Goal: Task Accomplishment & Management: Use online tool/utility

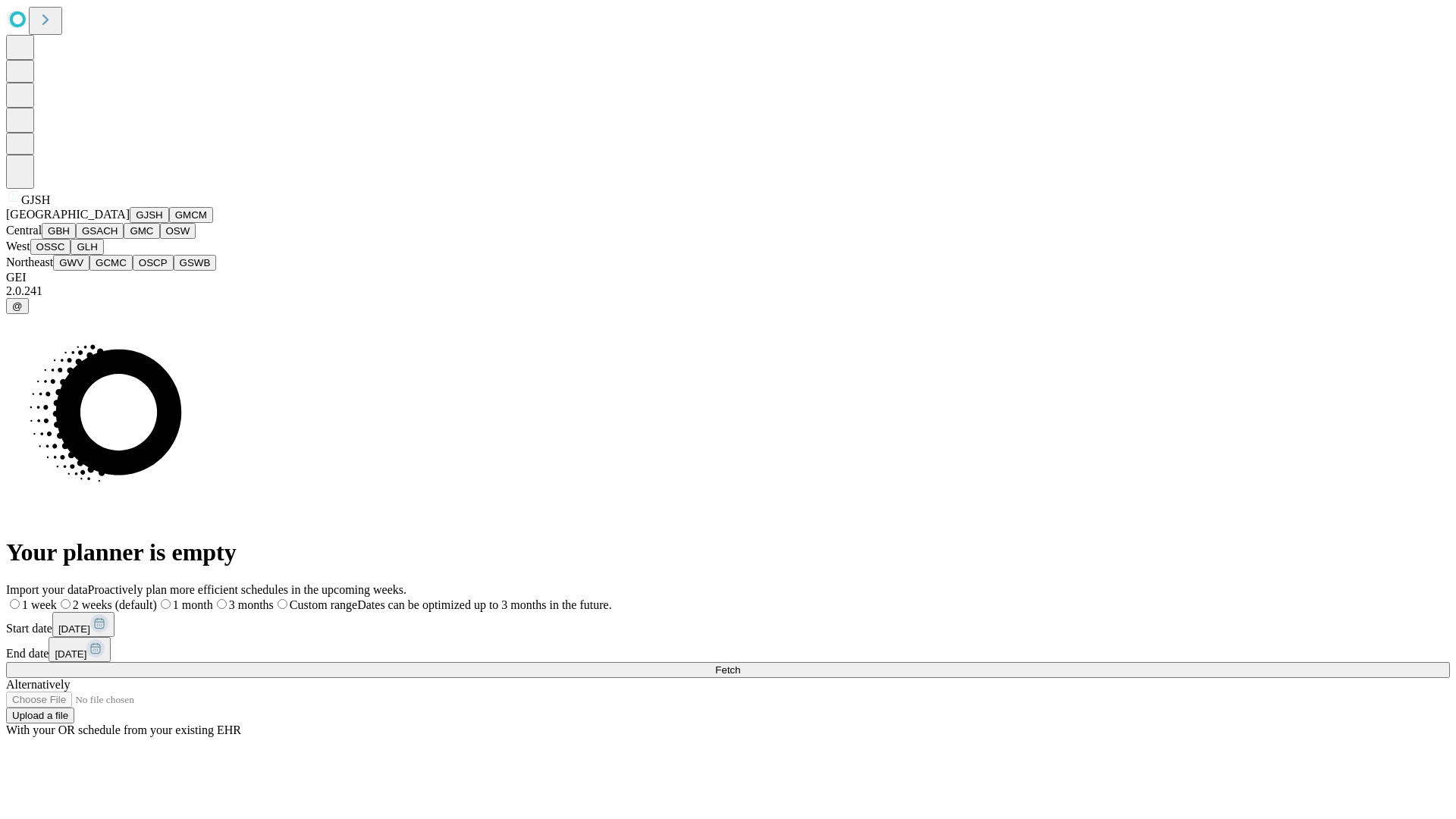
click at [130, 223] on button "GJSH" at bounding box center [149, 215] width 40 height 15
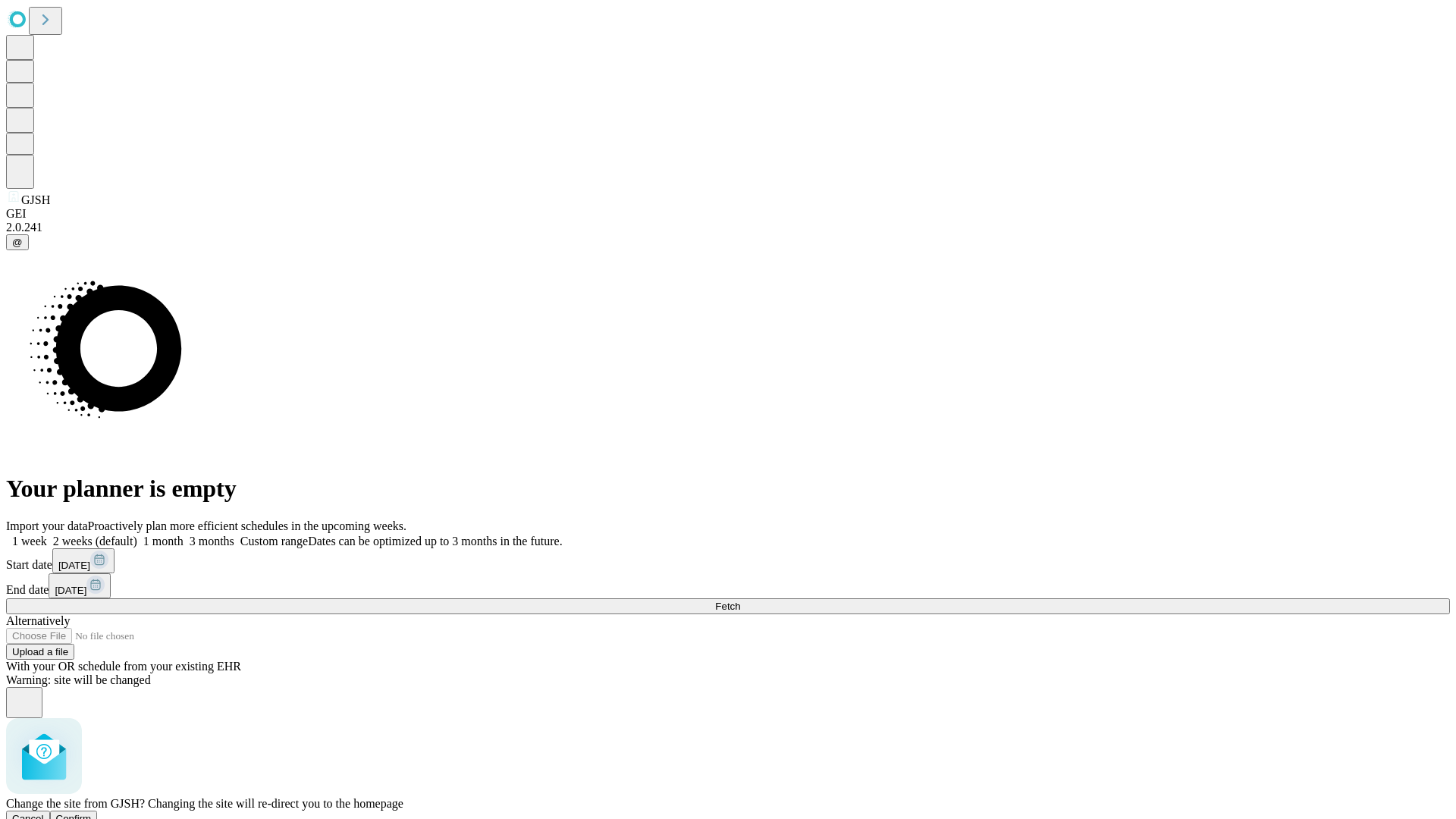
click at [92, 813] on span "Confirm" at bounding box center [73, 819] width 36 height 12
click at [137, 535] on label "2 weeks (default)" at bounding box center [92, 541] width 90 height 13
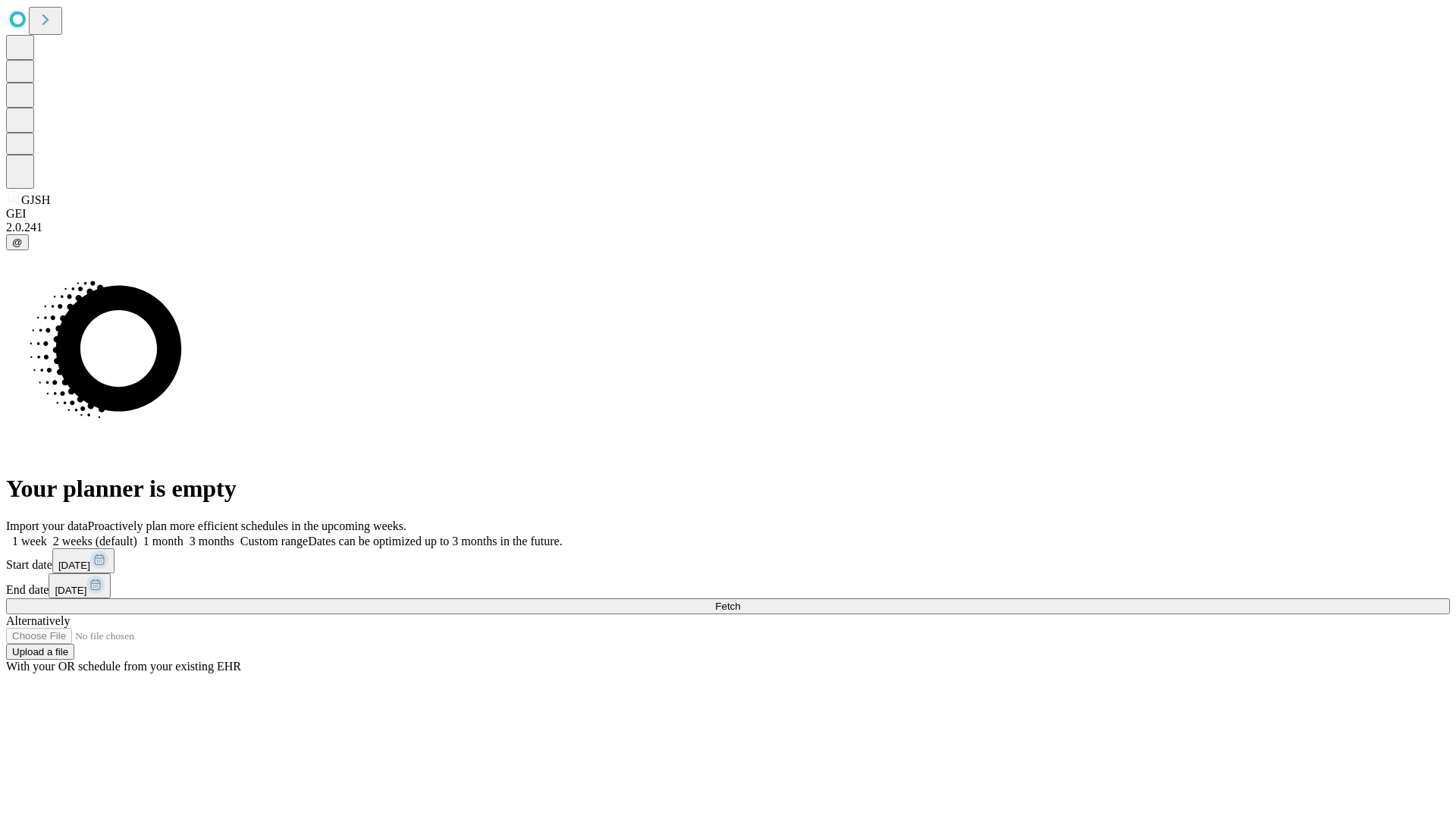
click at [740, 600] on span "Fetch" at bounding box center [728, 606] width 25 height 12
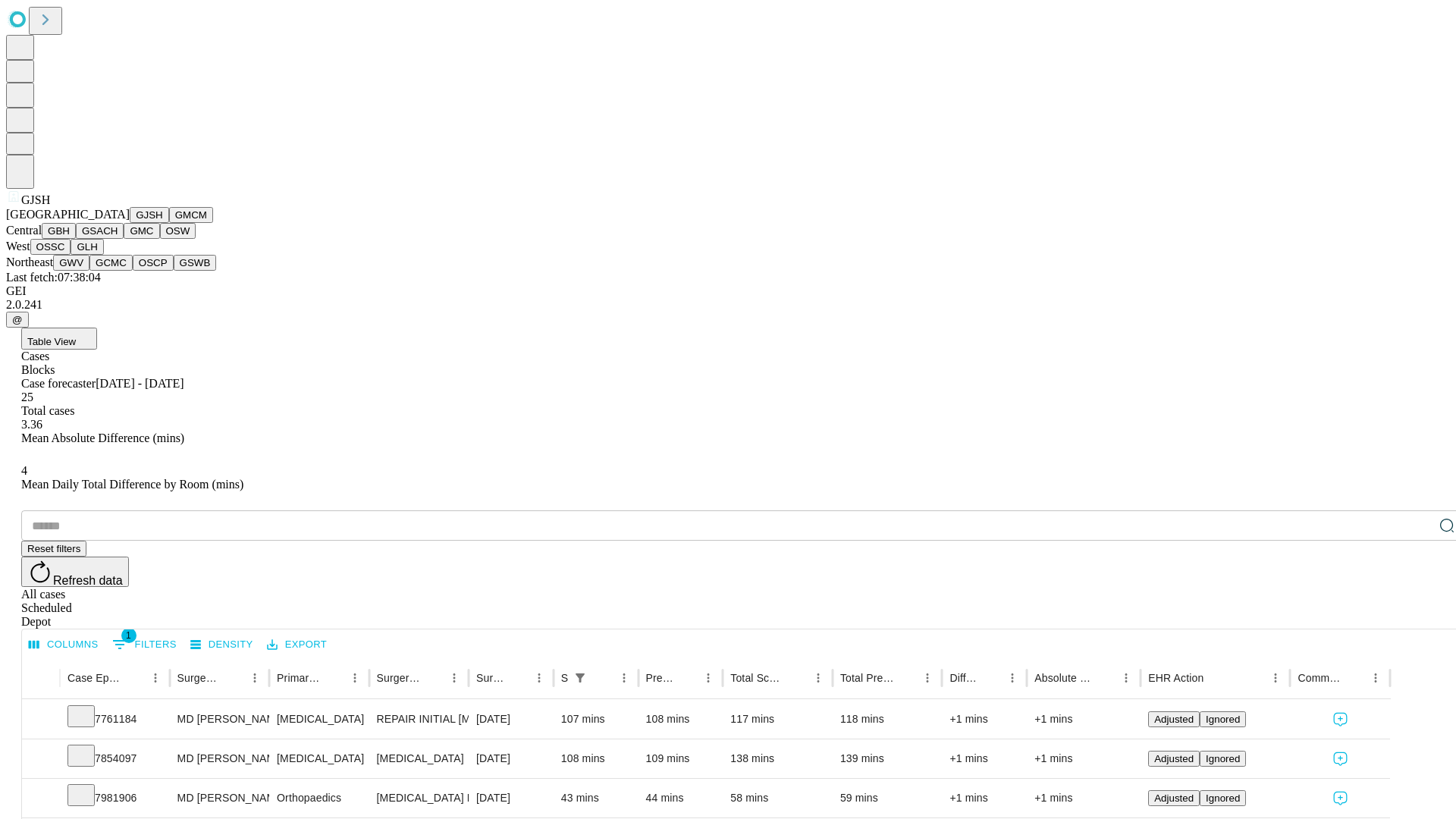
click at [169, 223] on button "GMCM" at bounding box center [190, 215] width 44 height 15
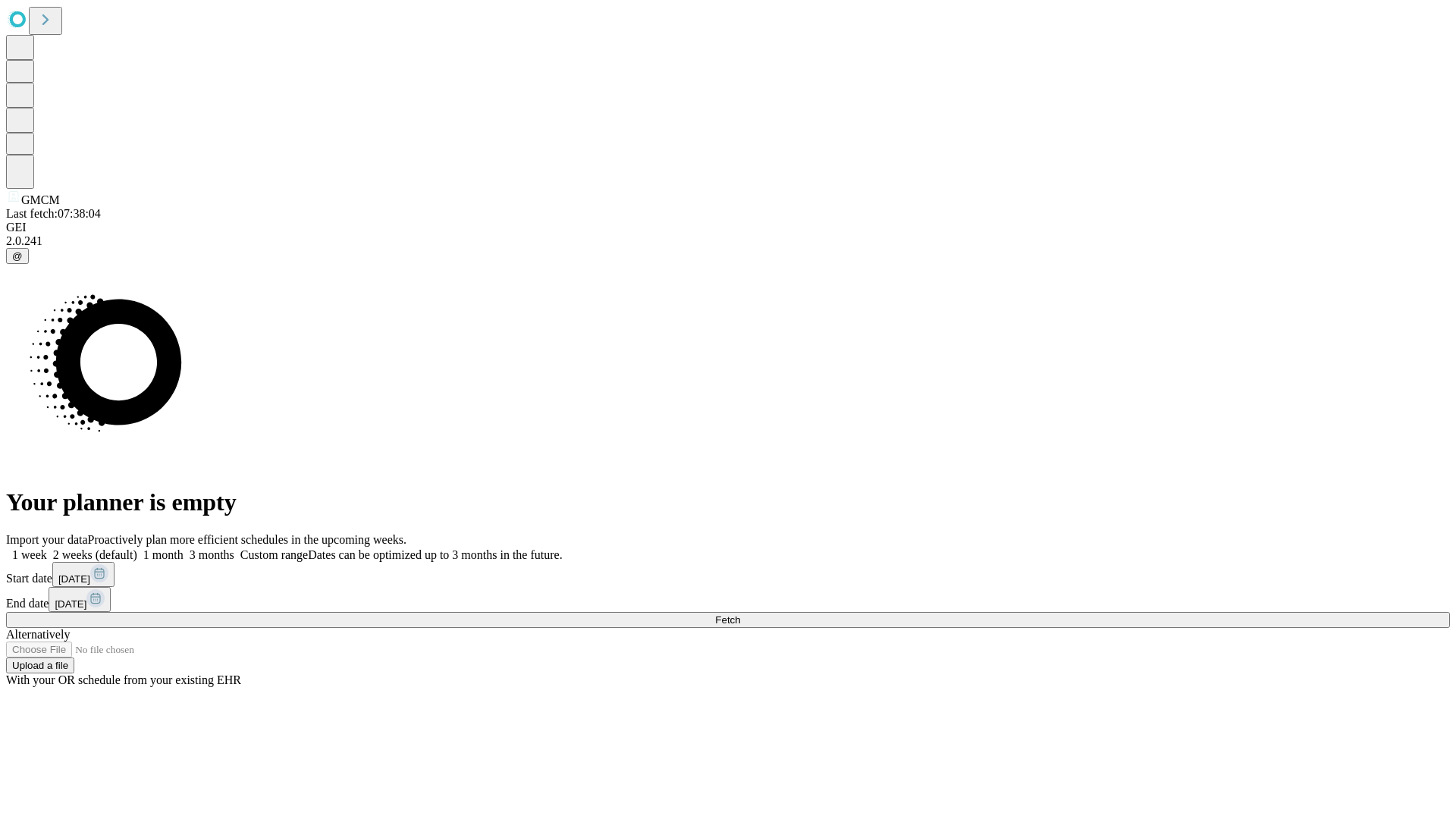
click at [137, 548] on label "2 weeks (default)" at bounding box center [92, 554] width 90 height 13
click at [740, 614] on span "Fetch" at bounding box center [728, 620] width 25 height 12
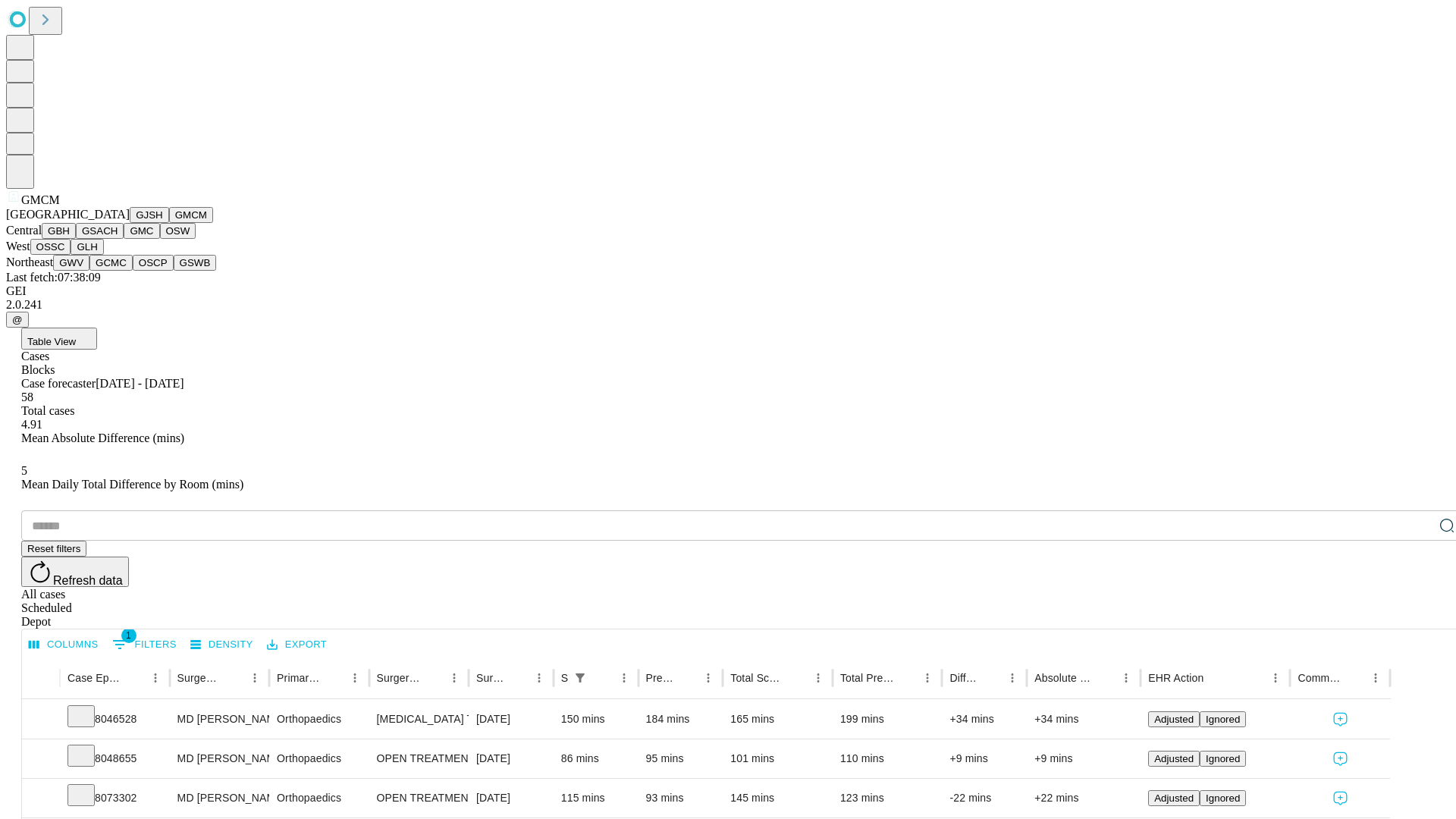
click at [75, 239] on button "GBH" at bounding box center [58, 231] width 34 height 15
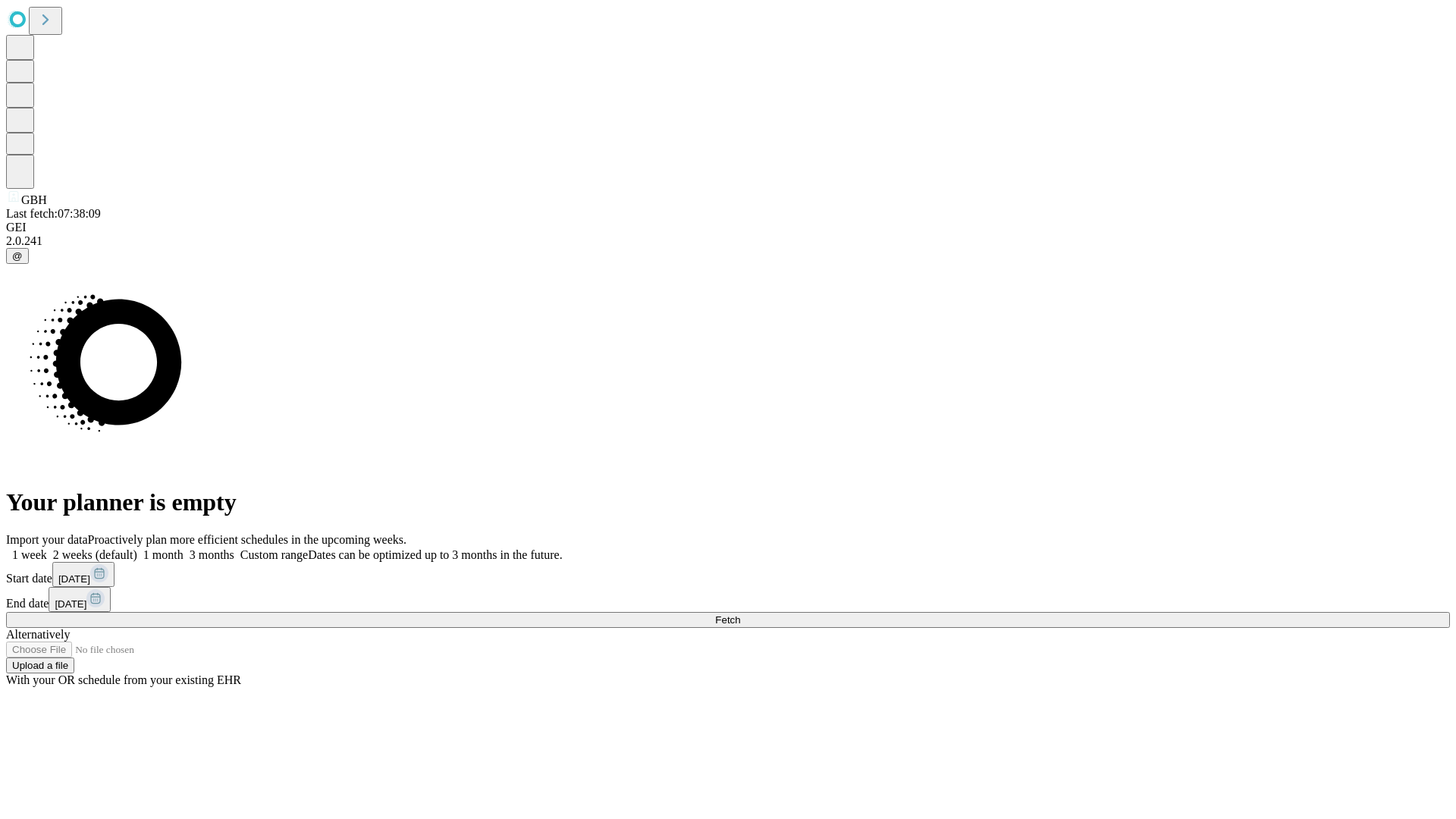
click at [137, 548] on label "2 weeks (default)" at bounding box center [92, 554] width 90 height 13
click at [740, 614] on span "Fetch" at bounding box center [728, 620] width 25 height 12
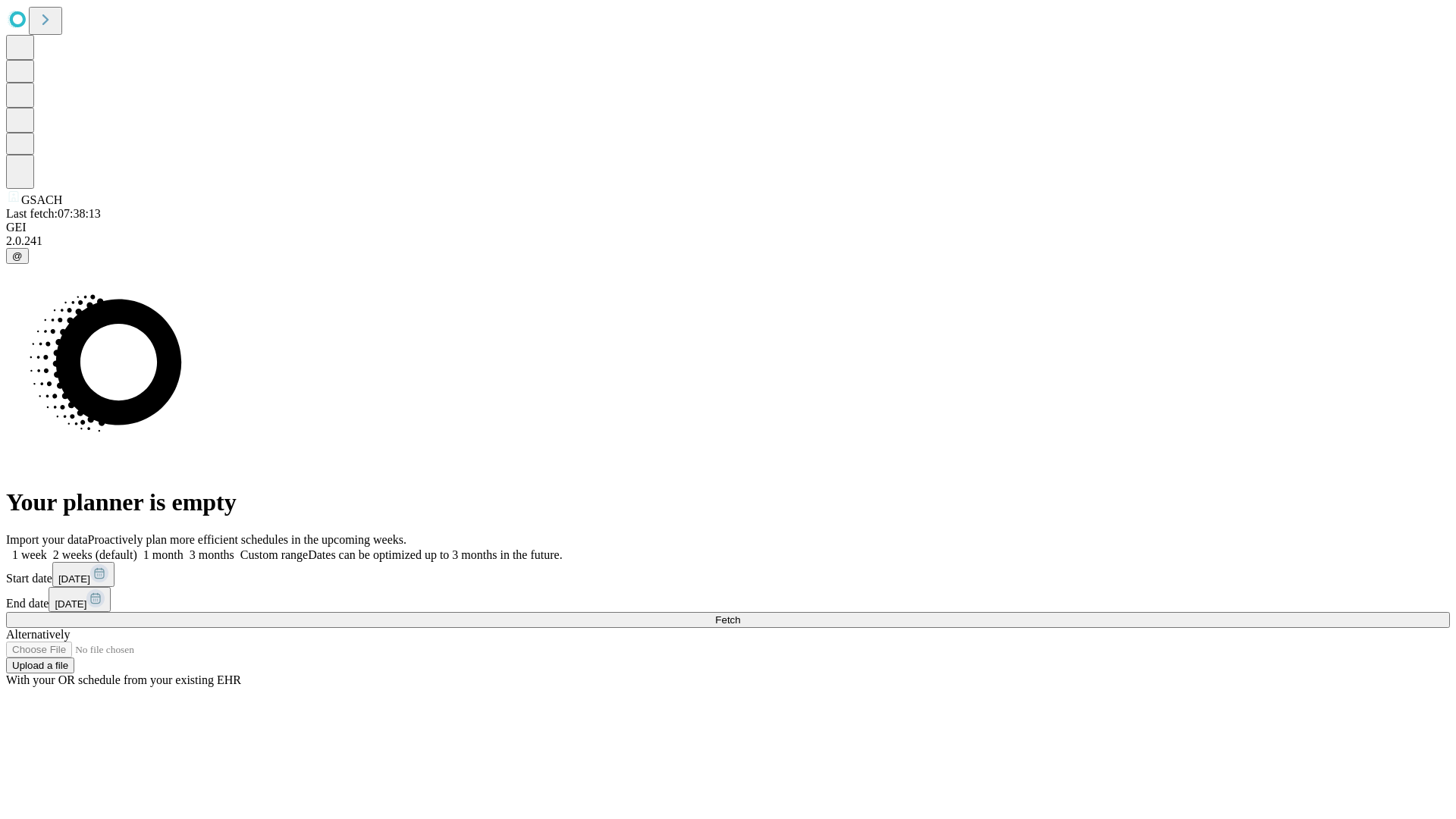
click at [137, 548] on label "2 weeks (default)" at bounding box center [92, 554] width 90 height 13
click at [740, 614] on span "Fetch" at bounding box center [728, 620] width 25 height 12
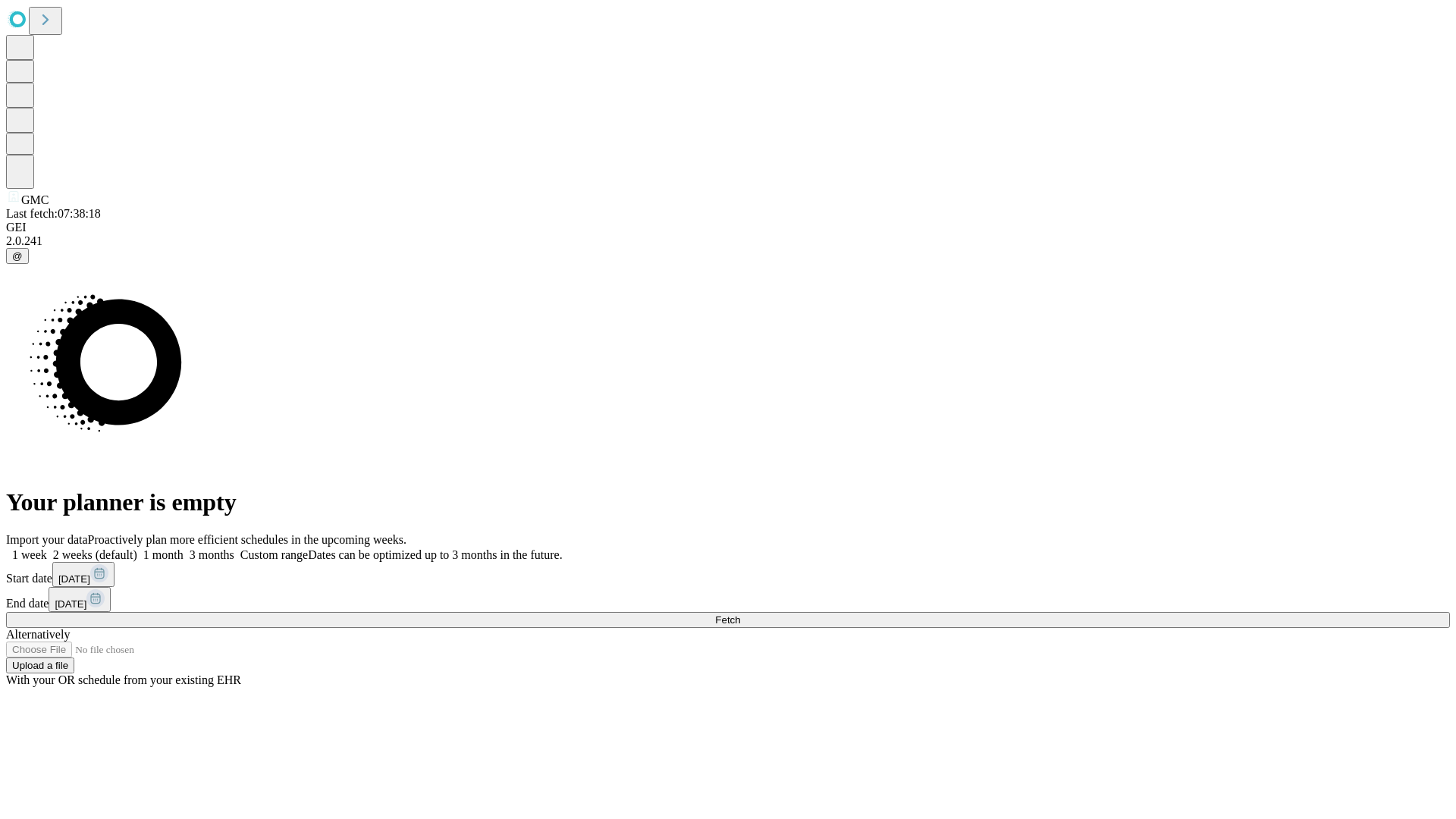
click at [137, 548] on label "2 weeks (default)" at bounding box center [92, 554] width 90 height 13
click at [740, 614] on span "Fetch" at bounding box center [728, 620] width 25 height 12
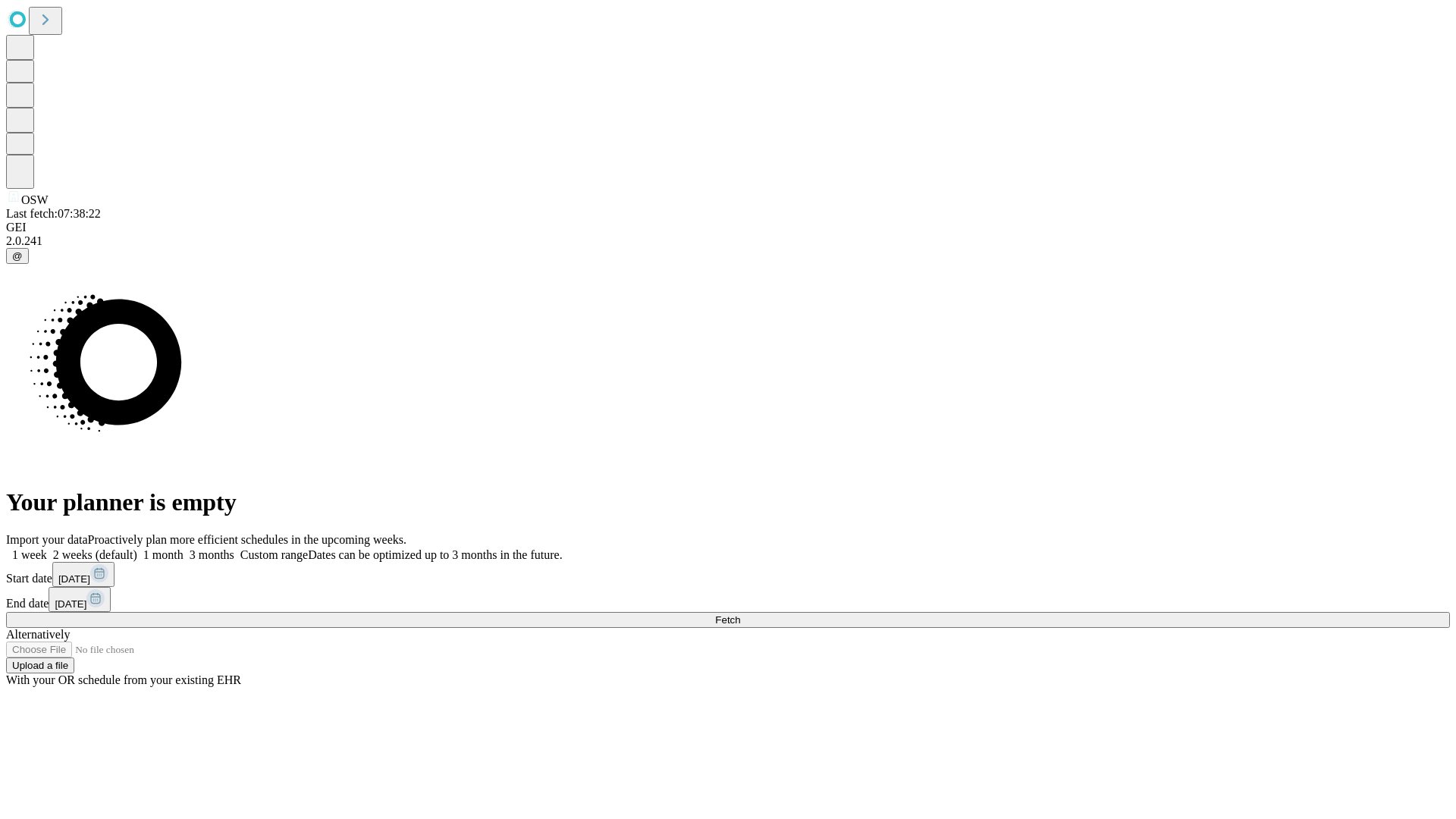
click at [740, 614] on span "Fetch" at bounding box center [728, 620] width 25 height 12
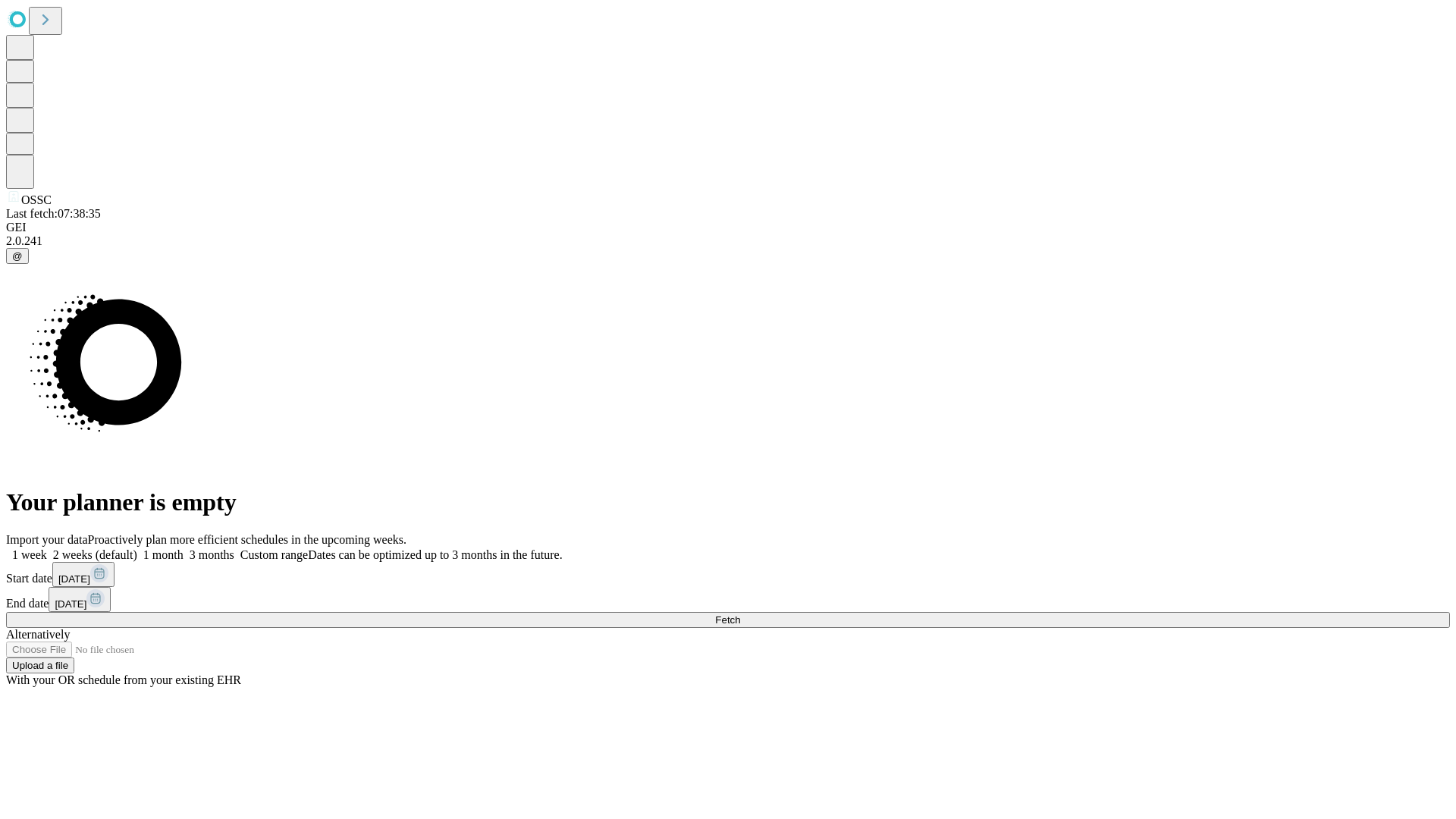
click at [740, 614] on span "Fetch" at bounding box center [728, 620] width 25 height 12
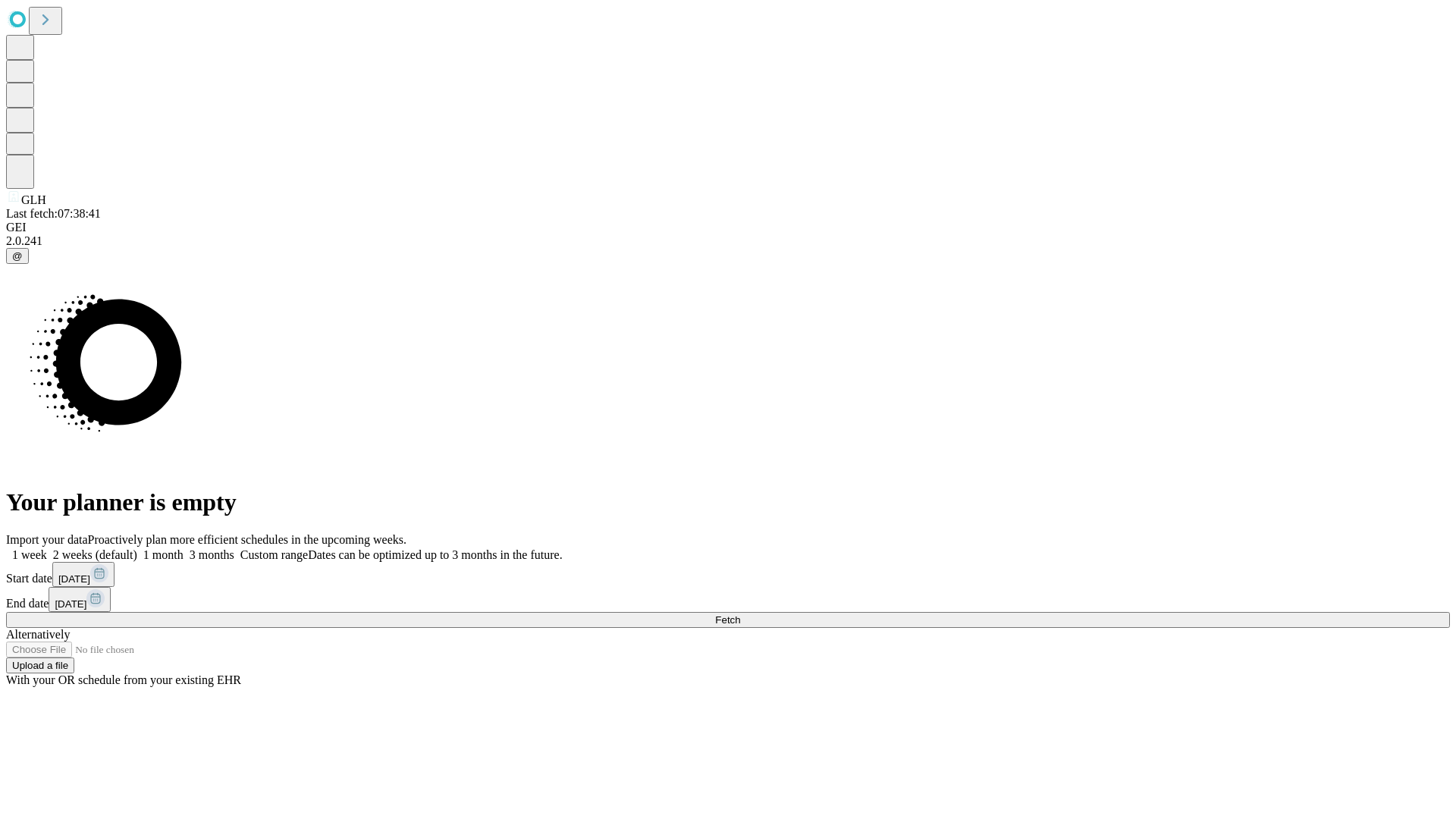
click at [137, 548] on label "2 weeks (default)" at bounding box center [92, 554] width 90 height 13
click at [740, 614] on span "Fetch" at bounding box center [728, 620] width 25 height 12
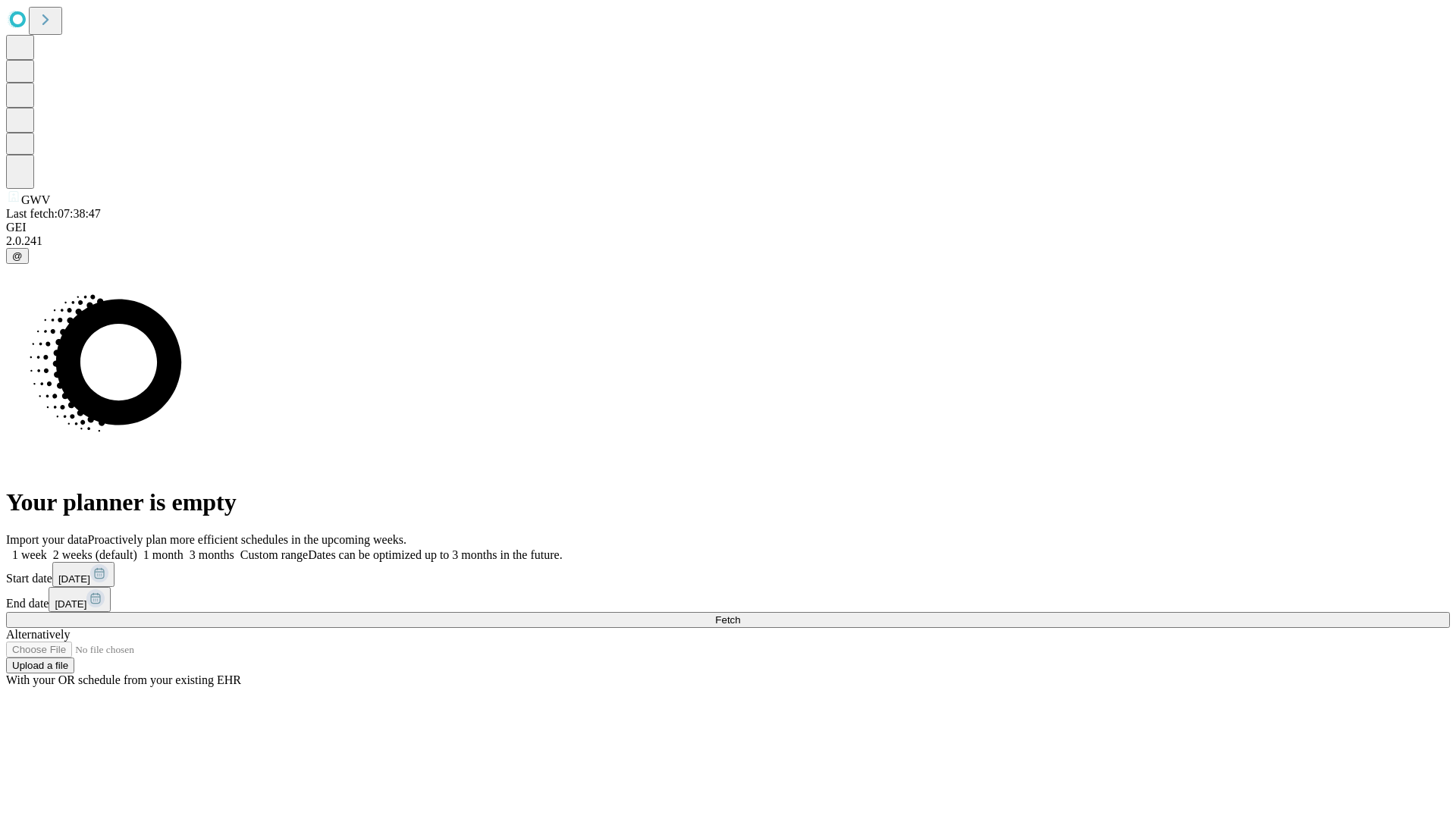
click at [137, 548] on label "2 weeks (default)" at bounding box center [92, 554] width 90 height 13
click at [740, 614] on span "Fetch" at bounding box center [728, 620] width 25 height 12
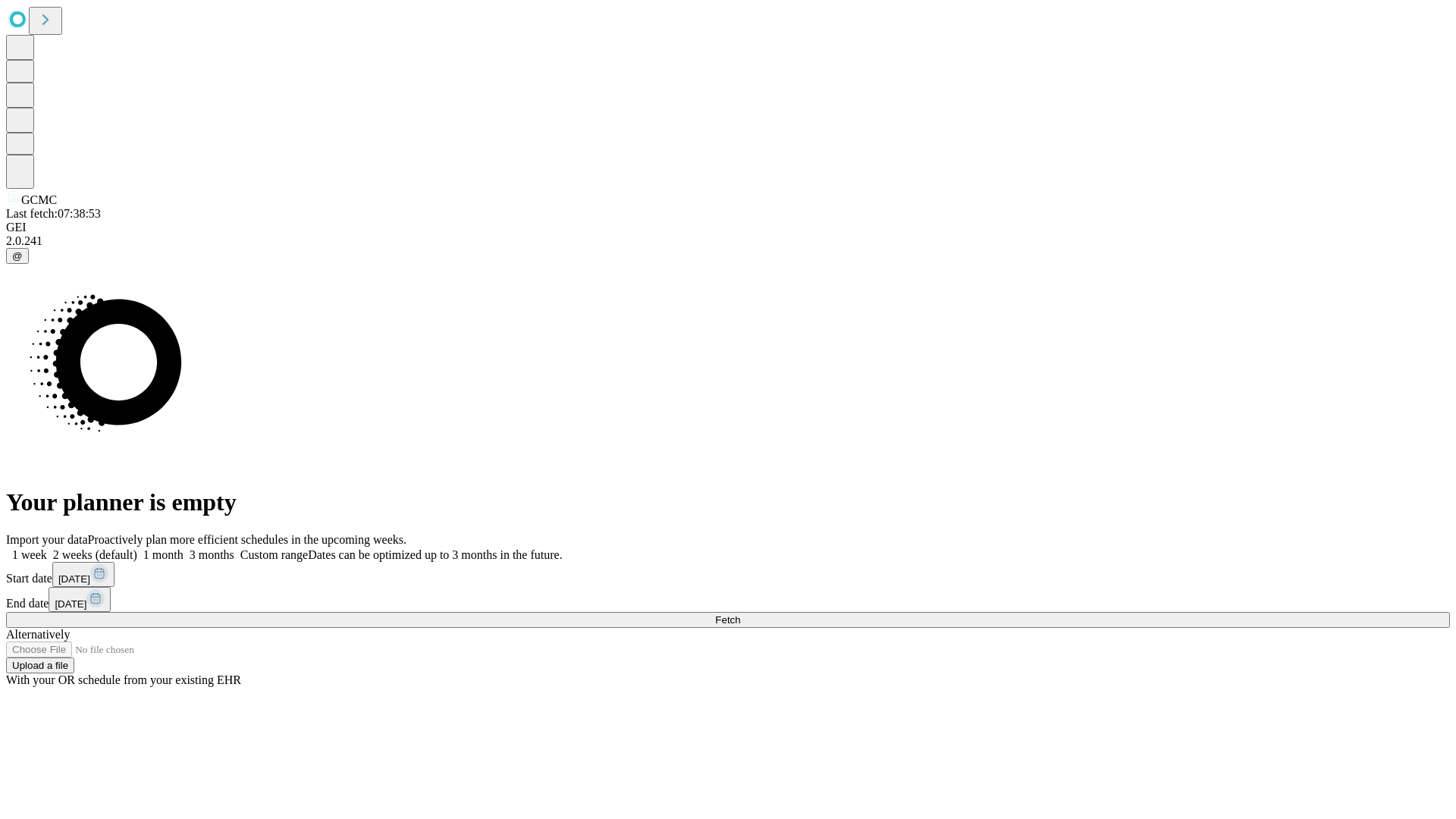
click at [137, 548] on label "2 weeks (default)" at bounding box center [92, 554] width 90 height 13
click at [740, 614] on span "Fetch" at bounding box center [728, 620] width 25 height 12
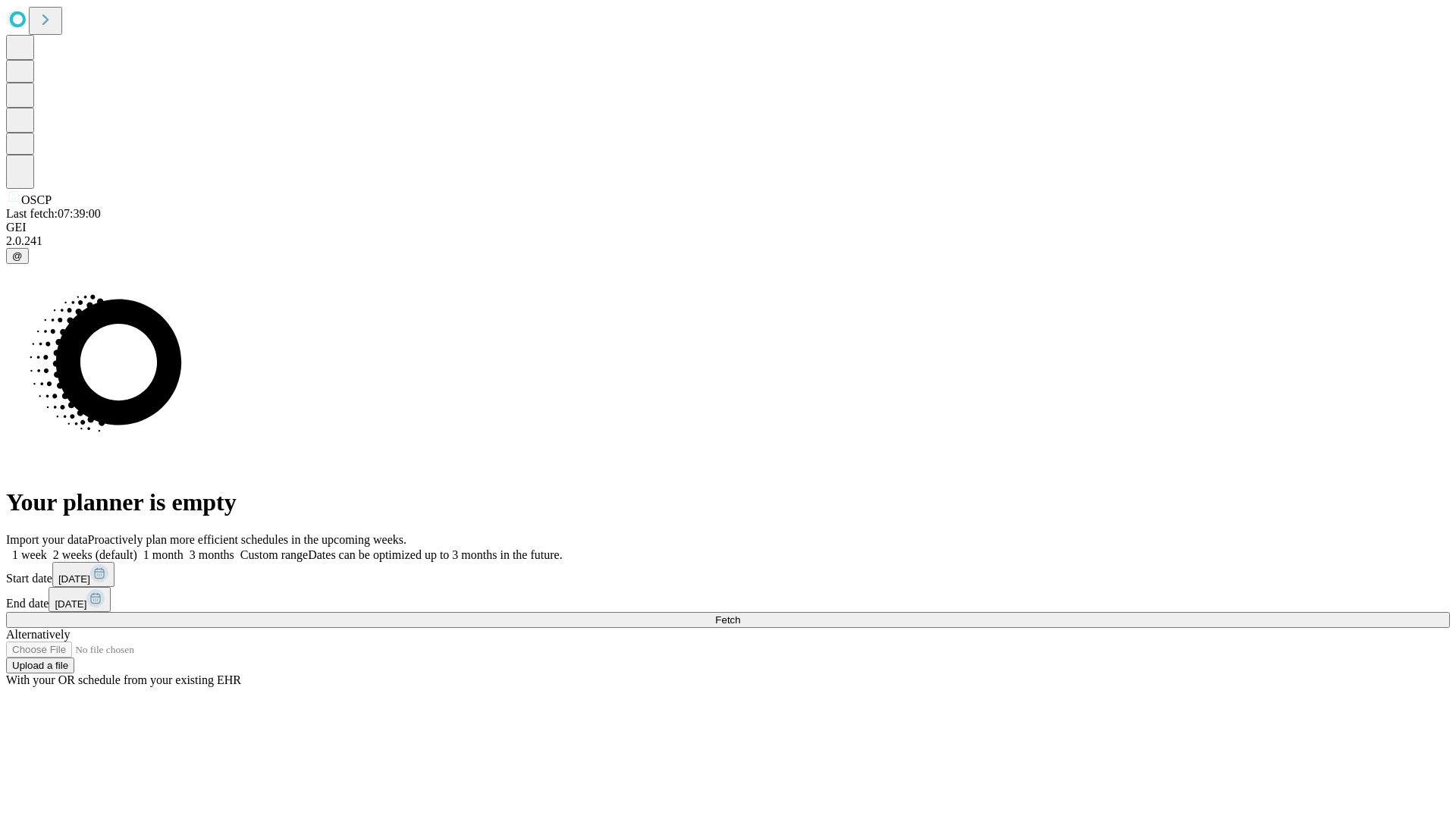
click at [137, 548] on label "2 weeks (default)" at bounding box center [92, 554] width 90 height 13
click at [740, 614] on span "Fetch" at bounding box center [728, 620] width 25 height 12
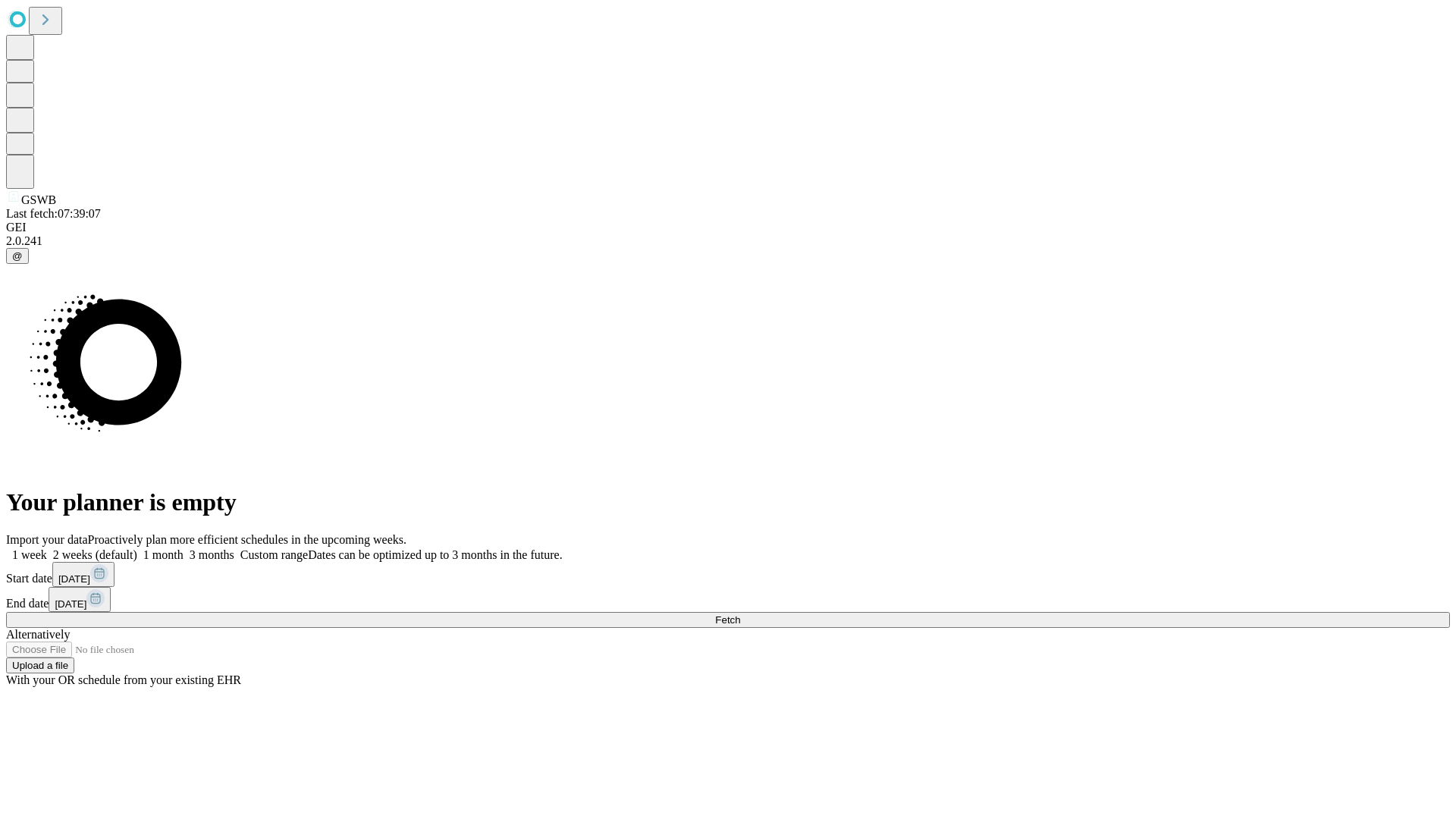
click at [137, 548] on label "2 weeks (default)" at bounding box center [92, 554] width 90 height 13
click at [740, 614] on span "Fetch" at bounding box center [728, 620] width 25 height 12
